Goal: Find specific page/section: Find specific page/section

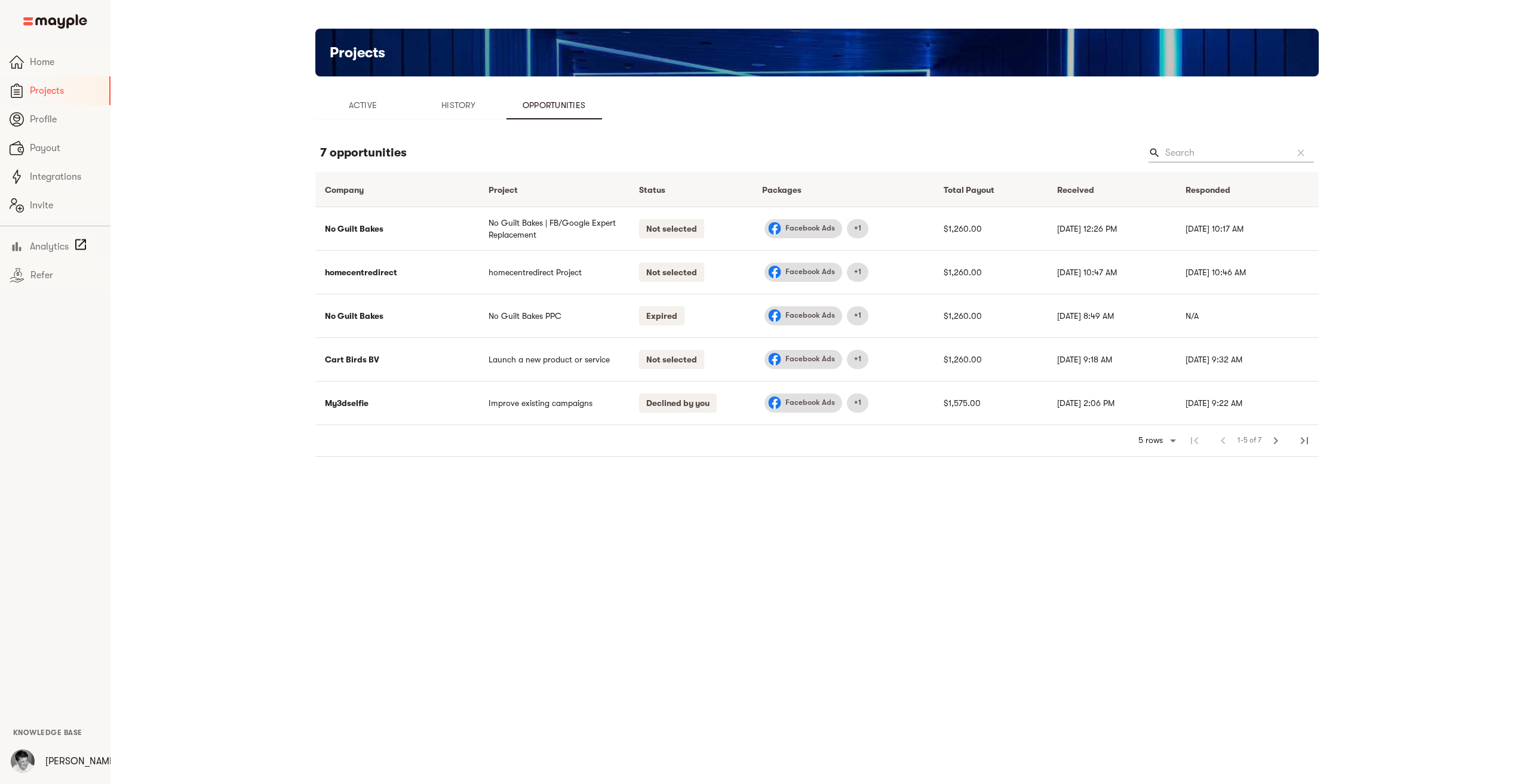
click at [262, 124] on div "Projects Active History Opportunities 7 opportunities search clear Company arro…" at bounding box center [817, 252] width 1147 height 447
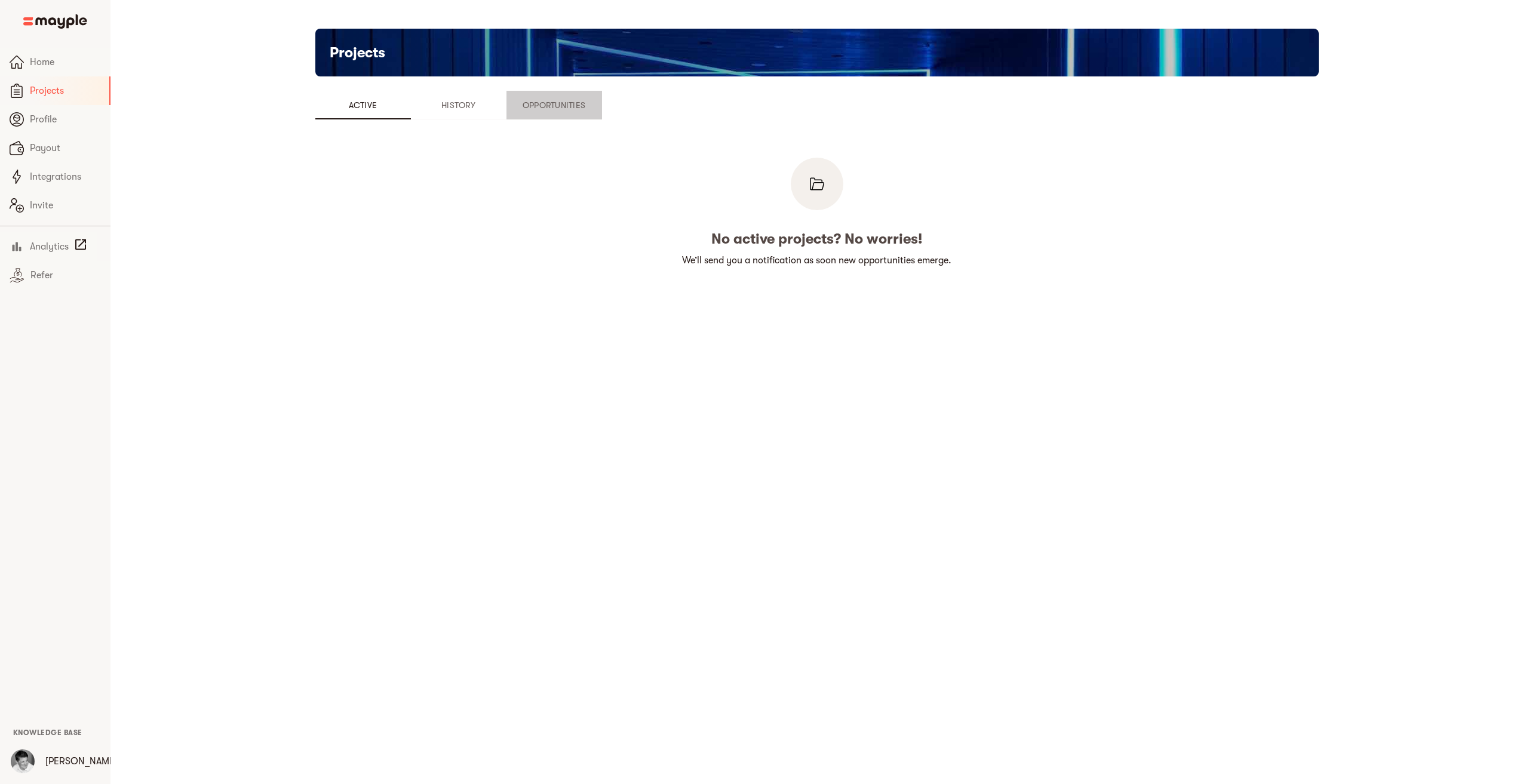
click at [570, 96] on button "Opportunities" at bounding box center [554, 104] width 95 height 29
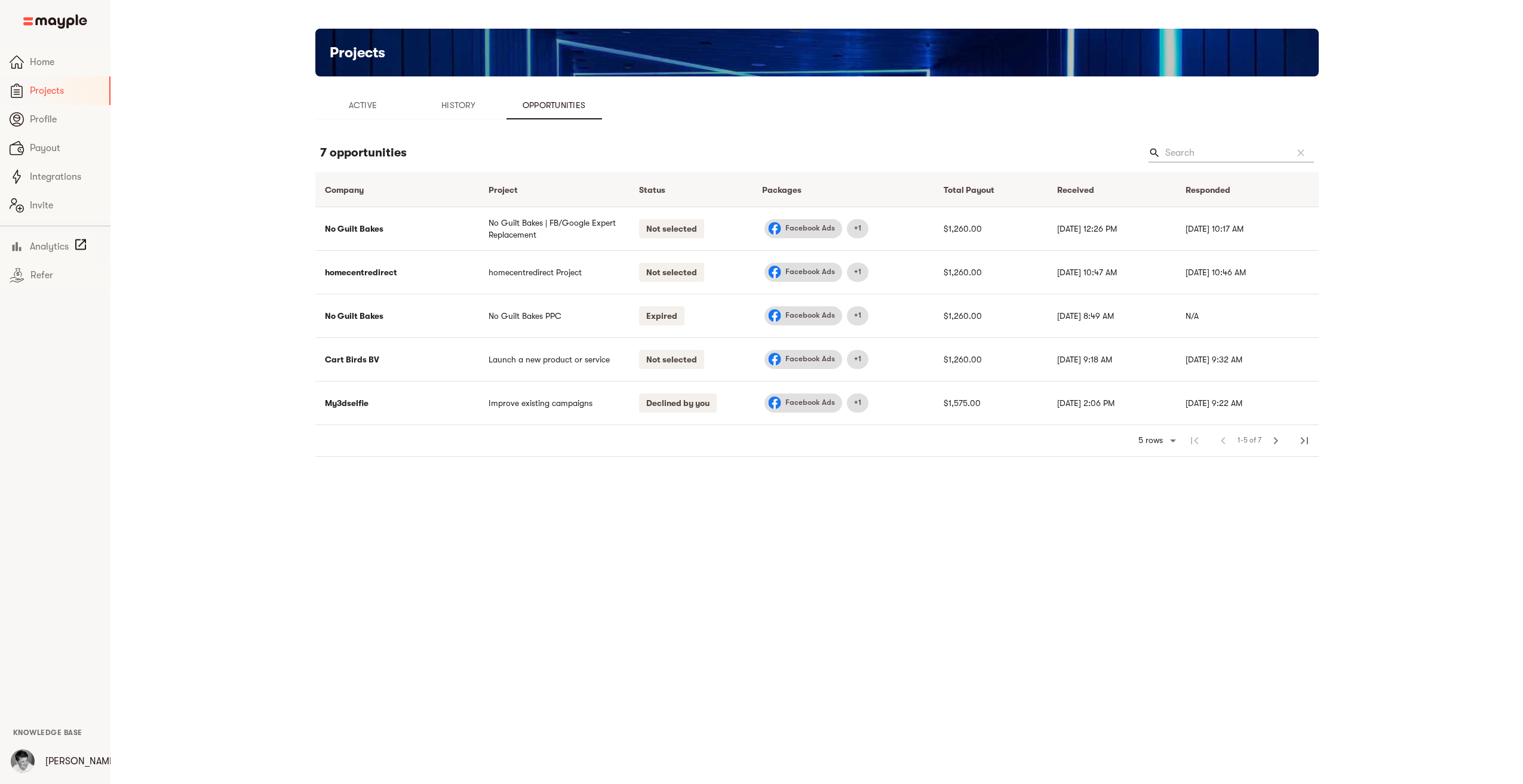
click at [267, 211] on div "Projects Active History Opportunities 7 opportunities search clear Company arro…" at bounding box center [817, 252] width 1147 height 447
click at [1029, 643] on main "Projects Active History Opportunities 7 opportunities search clear Company arro…" at bounding box center [817, 392] width 1413 height 784
